Goal: Information Seeking & Learning: Understand process/instructions

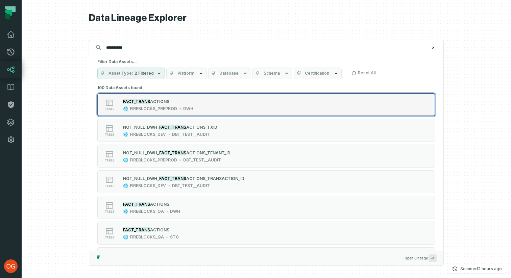
type input "**********"
click at [154, 103] on span "ACTIONS" at bounding box center [159, 101] width 19 height 5
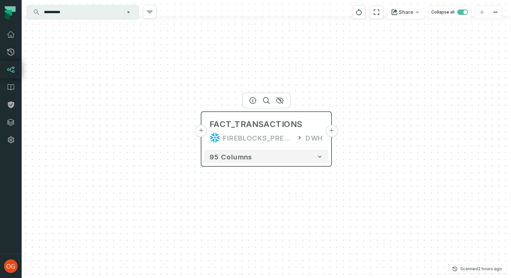
click at [201, 132] on button "+" at bounding box center [201, 131] width 12 height 12
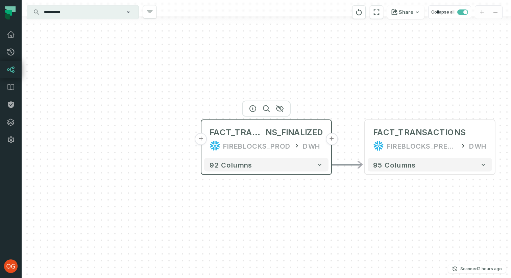
click at [202, 142] on button "+" at bounding box center [201, 139] width 12 height 12
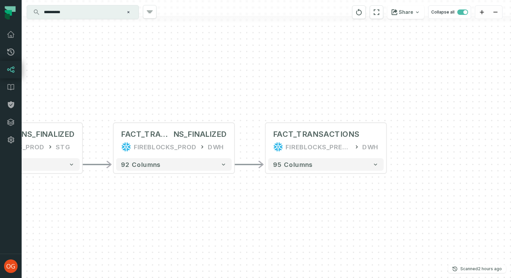
drag, startPoint x: 343, startPoint y: 187, endPoint x: 100, endPoint y: 187, distance: 243.2
click at [98, 188] on div "+ FACT_TRANSACTIO NS_FINALIZED FIREBLOCKS_PROD STG - 88 columns - FACT_TRANSACT…" at bounding box center [266, 139] width 489 height 278
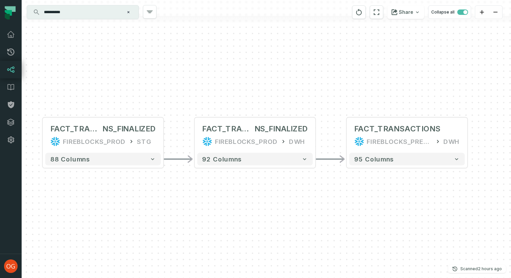
drag, startPoint x: 210, startPoint y: 221, endPoint x: 293, endPoint y: 216, distance: 82.9
click at [293, 216] on div "+ FACT_TRANSACTIO NS_FINALIZED FIREBLOCKS_PROD STG - 88 columns - FACT_TRANSACT…" at bounding box center [266, 139] width 489 height 278
drag, startPoint x: 225, startPoint y: 195, endPoint x: 367, endPoint y: 207, distance: 142.7
click at [367, 207] on div "+ FACT_TRANSACTIO NS_FINALIZED FIREBLOCKS_PROD STG - 88 columns - FACT_TRANSACT…" at bounding box center [266, 139] width 489 height 278
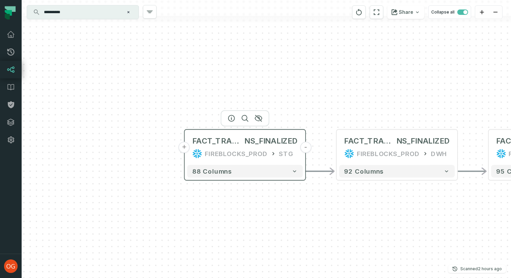
click at [186, 148] on button "+" at bounding box center [184, 147] width 11 height 11
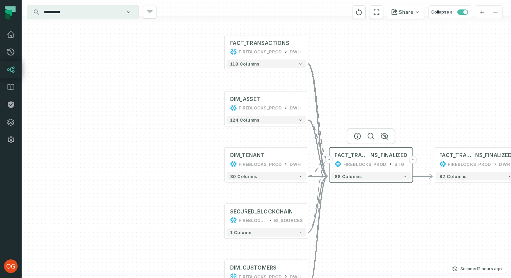
click at [356, 160] on div "FIREBLOCKS_PROD" at bounding box center [364, 163] width 43 height 7
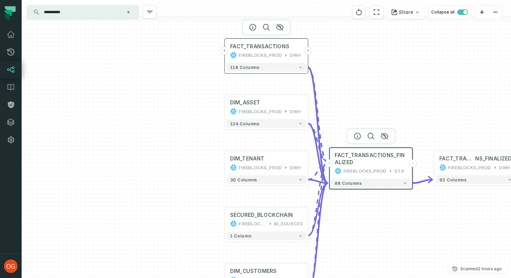
click at [226, 52] on button "+" at bounding box center [225, 51] width 8 height 8
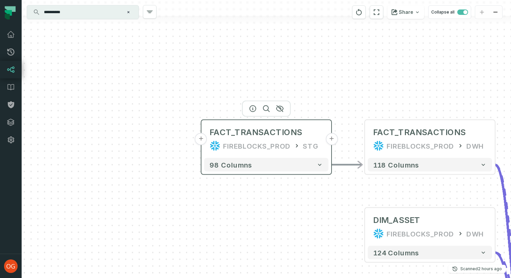
click at [201, 143] on button "+" at bounding box center [201, 139] width 12 height 12
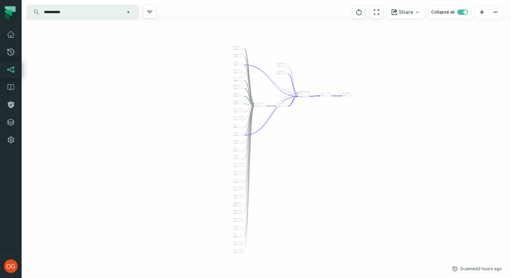
drag, startPoint x: 299, startPoint y: 117, endPoint x: 262, endPoint y: 112, distance: 37.5
click at [261, 112] on div "+ ODS_TRANSACTION FIREBLOCKS_PROD PUBLIC + 65 columns + ODS_NETWORK_RECORD FIRE…" at bounding box center [266, 139] width 489 height 278
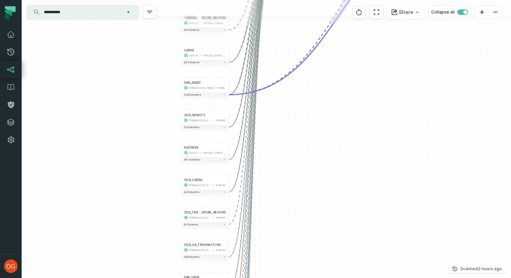
drag, startPoint x: 230, startPoint y: 141, endPoint x: 329, endPoint y: 56, distance: 130.3
click at [329, 56] on div "+ ODS_TRANSACTION FIREBLOCKS_PROD PUBLIC + 65 columns + ODS_NETWORK_RECORD FIRE…" at bounding box center [266, 139] width 489 height 278
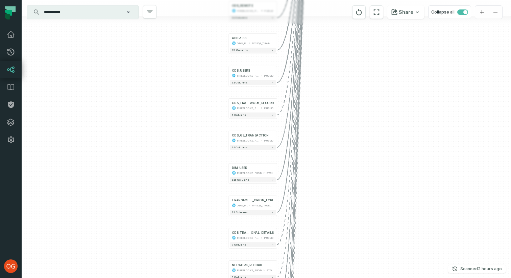
drag, startPoint x: 274, startPoint y: 160, endPoint x: 316, endPoint y: 55, distance: 113.4
click at [317, 55] on div "+ ODS_TRANSACTION FIREBLOCKS_PROD PUBLIC + 65 columns + ODS_NETWORK_RECORD FIRE…" at bounding box center [266, 139] width 489 height 278
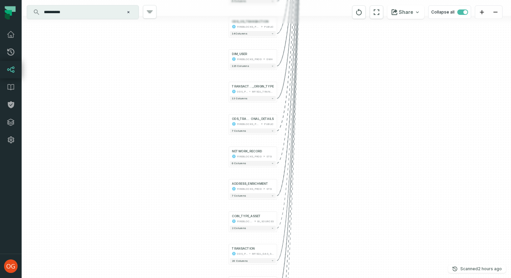
drag, startPoint x: 325, startPoint y: 171, endPoint x: 325, endPoint y: 53, distance: 118.2
click at [325, 53] on div "+ ODS_TRANSACTION FIREBLOCKS_PROD PUBLIC + 65 columns + ODS_NETWORK_RECORD FIRE…" at bounding box center [266, 139] width 489 height 278
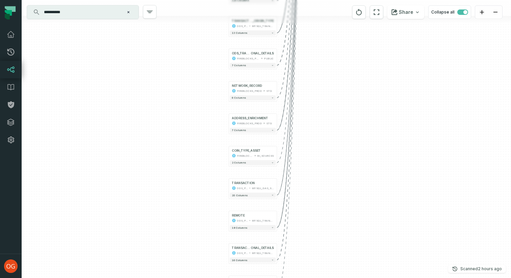
drag, startPoint x: 330, startPoint y: 155, endPoint x: 330, endPoint y: 55, distance: 100.3
click at [330, 55] on div "+ ODS_TRANSACTION FIREBLOCKS_PROD PUBLIC + 65 columns + ODS_NETWORK_RECORD FIRE…" at bounding box center [266, 139] width 489 height 278
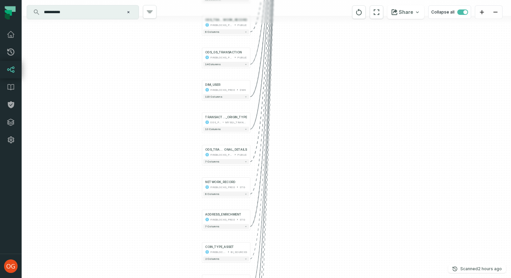
drag, startPoint x: 330, startPoint y: 142, endPoint x: 303, endPoint y: 278, distance: 138.7
click at [303, 278] on div "+ ODS_TRANSACTION FIREBLOCKS_PROD PUBLIC + 65 columns + ODS_NETWORK_RECORD FIRE…" at bounding box center [266, 139] width 489 height 278
drag, startPoint x: 303, startPoint y: 278, endPoint x: 303, endPoint y: 237, distance: 40.9
click at [303, 278] on div "+ ODS_TRANSACTION FIREBLOCKS_PROD PUBLIC + 65 columns + ODS_NETWORK_RECORD FIRE…" at bounding box center [266, 139] width 489 height 278
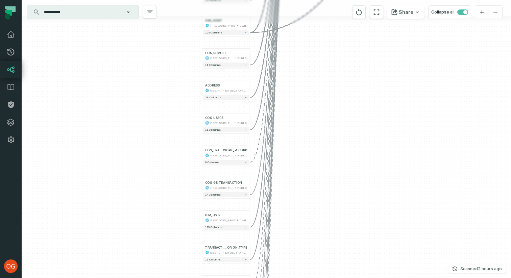
drag, startPoint x: 302, startPoint y: 159, endPoint x: 302, endPoint y: 278, distance: 118.6
click at [302, 278] on div "+ ODS_TRANSACTION FIREBLOCKS_PROD PUBLIC + 65 columns + ODS_NETWORK_RECORD FIRE…" at bounding box center [266, 139] width 489 height 278
drag, startPoint x: 313, startPoint y: 121, endPoint x: 309, endPoint y: 278, distance: 157.1
click at [309, 278] on div "+ ODS_TRANSACTION FIREBLOCKS_PROD PUBLIC + 65 columns + ODS_NETWORK_RECORD FIRE…" at bounding box center [266, 139] width 489 height 278
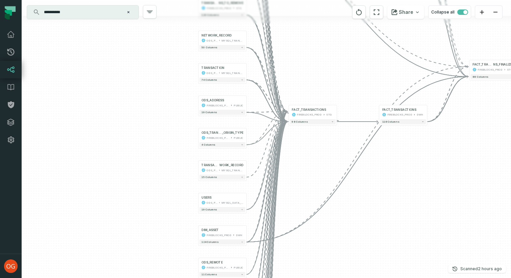
drag, startPoint x: 319, startPoint y: 181, endPoint x: 319, endPoint y: 249, distance: 67.9
click at [319, 249] on div "+ ODS_TRANSACTION FIREBLOCKS_PROD PUBLIC + 65 columns + ODS_NETWORK_RECORD FIRE…" at bounding box center [266, 139] width 489 height 278
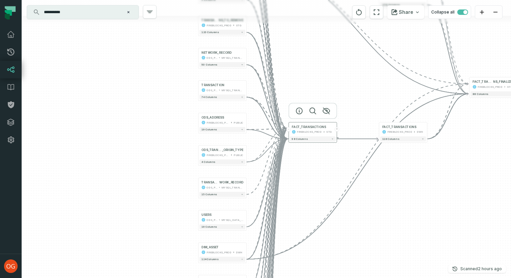
click at [297, 131] on div "FIREBLOCKS_PROD" at bounding box center [309, 132] width 25 height 4
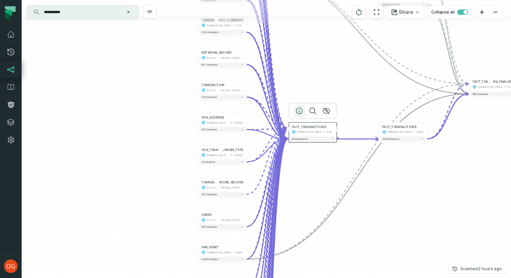
click at [300, 112] on icon "button" at bounding box center [299, 111] width 8 height 8
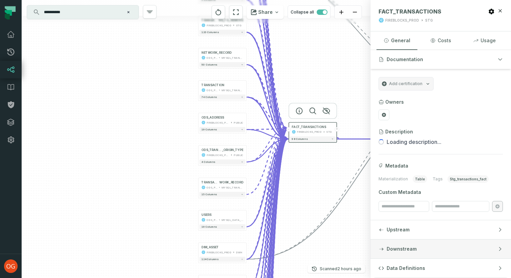
click at [395, 249] on span "Downstream" at bounding box center [401, 249] width 30 height 7
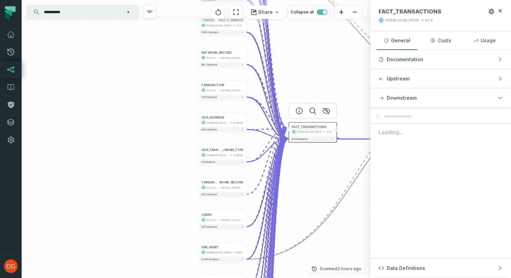
click at [492, 11] on icon "button" at bounding box center [491, 11] width 7 height 7
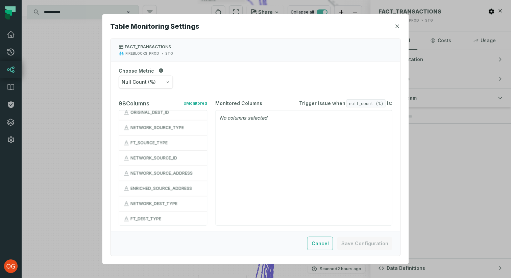
scroll to position [699, 0]
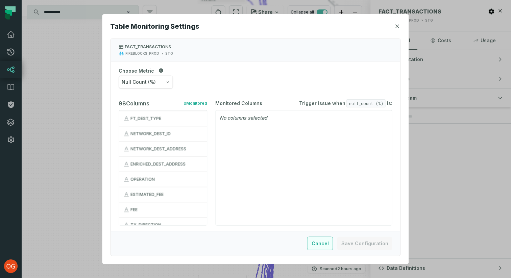
click at [323, 246] on button "Cancel" at bounding box center [320, 244] width 26 height 14
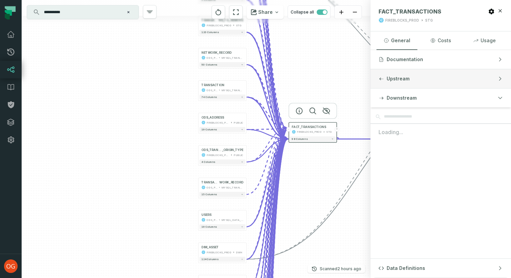
click at [403, 85] on button "Upstream" at bounding box center [440, 78] width 141 height 19
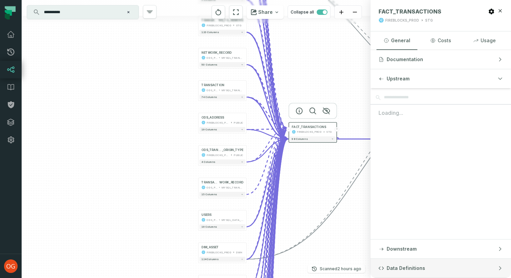
click at [407, 272] on button "Data Definitions" at bounding box center [440, 268] width 141 height 19
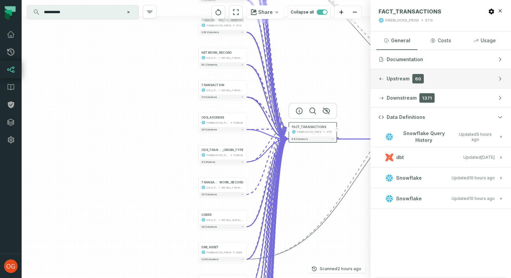
click at [395, 76] on span "Upstream" at bounding box center [397, 78] width 23 height 7
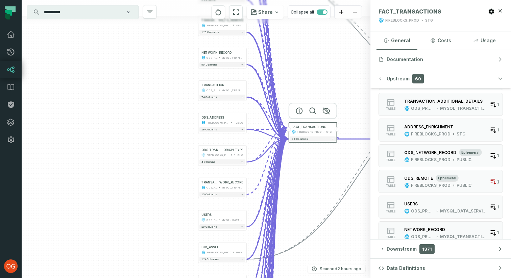
scroll to position [280, 0]
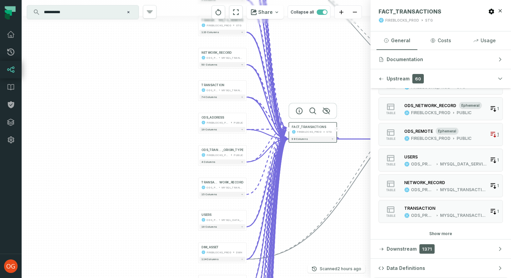
click at [438, 232] on button "Show more" at bounding box center [440, 233] width 23 height 5
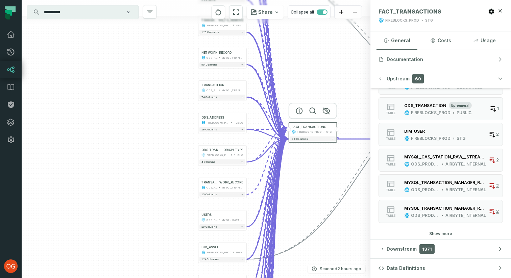
click at [438, 232] on button "Show more" at bounding box center [440, 233] width 23 height 5
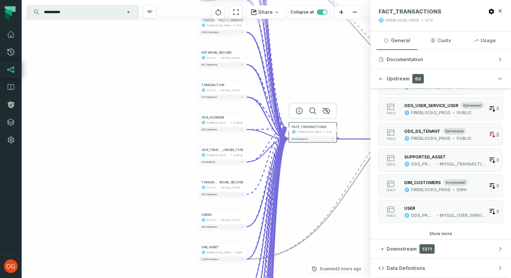
click at [438, 232] on button "Show more" at bounding box center [440, 233] width 23 height 5
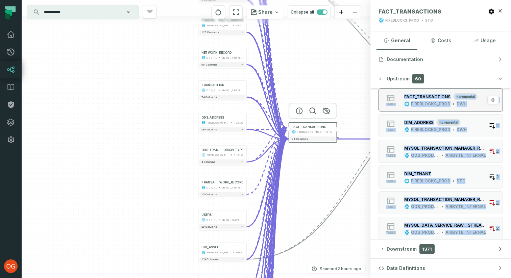
scroll to position [761, 0]
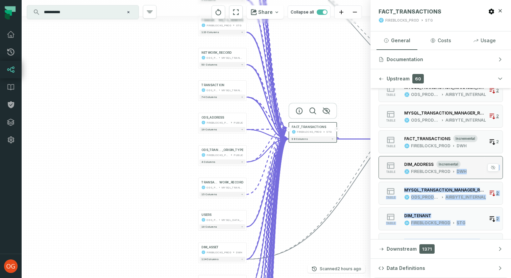
drag, startPoint x: 506, startPoint y: 234, endPoint x: 451, endPoint y: 178, distance: 78.8
click at [451, 178] on div "Tables (60) table TRANSACTION_RECORDS_NETWORK_RECORD ODS_PROD_FBS_PRODUCT MYSQL…" at bounding box center [440, 121] width 141 height 1554
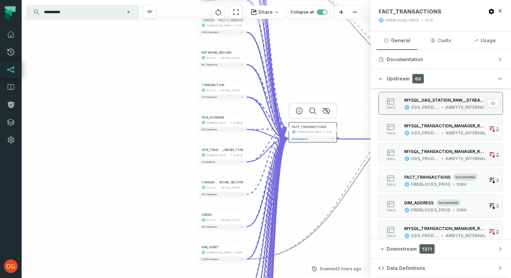
scroll to position [675, 0]
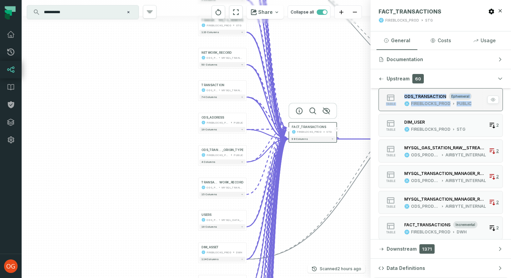
drag, startPoint x: 376, startPoint y: 117, endPoint x: 477, endPoint y: 108, distance: 101.7
click at [477, 108] on div "Tables (60) table TRANSACTION_RECORDS_NETWORK_RECORD ODS_PROD_FBS_PRODUCT MYSQL…" at bounding box center [440, 207] width 141 height 1554
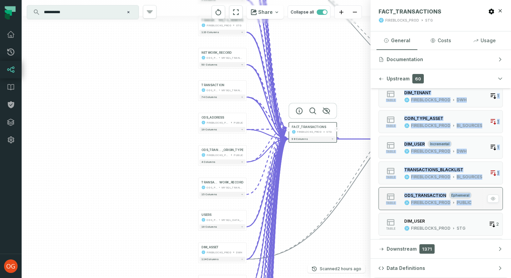
scroll to position [567, 0]
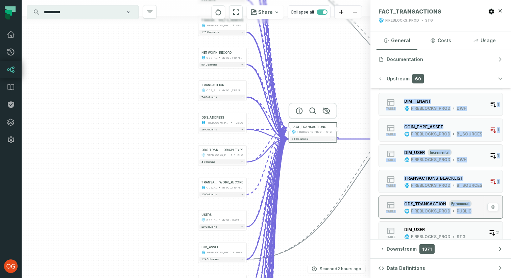
copy div "table TRANSACTION_RECORDS_NETWORK_RECORD ODS_PROD_FBS_PRODUCT MYSQL_TRANSACTION…"
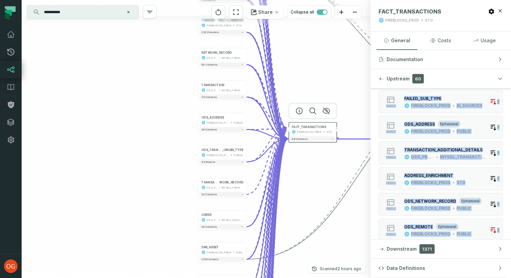
scroll to position [105, 0]
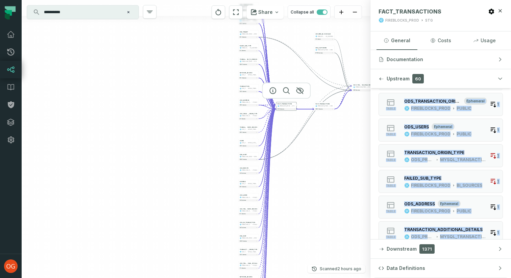
click at [286, 130] on div "+ ODS_TRANSACTION FIREBLOCKS_PROD PUBLIC + 65 columns + ODS_NETWORK_RECORD FIRE…" at bounding box center [196, 139] width 349 height 278
